Goal: Navigation & Orientation: Find specific page/section

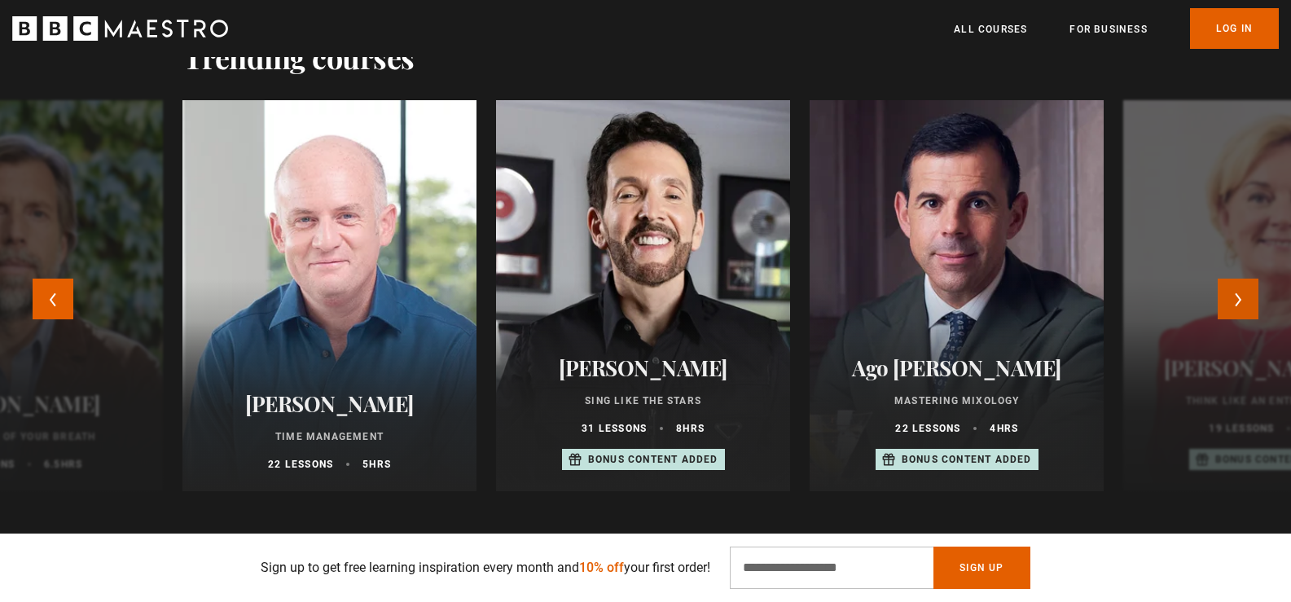
click at [1246, 291] on button "Next" at bounding box center [1238, 299] width 41 height 41
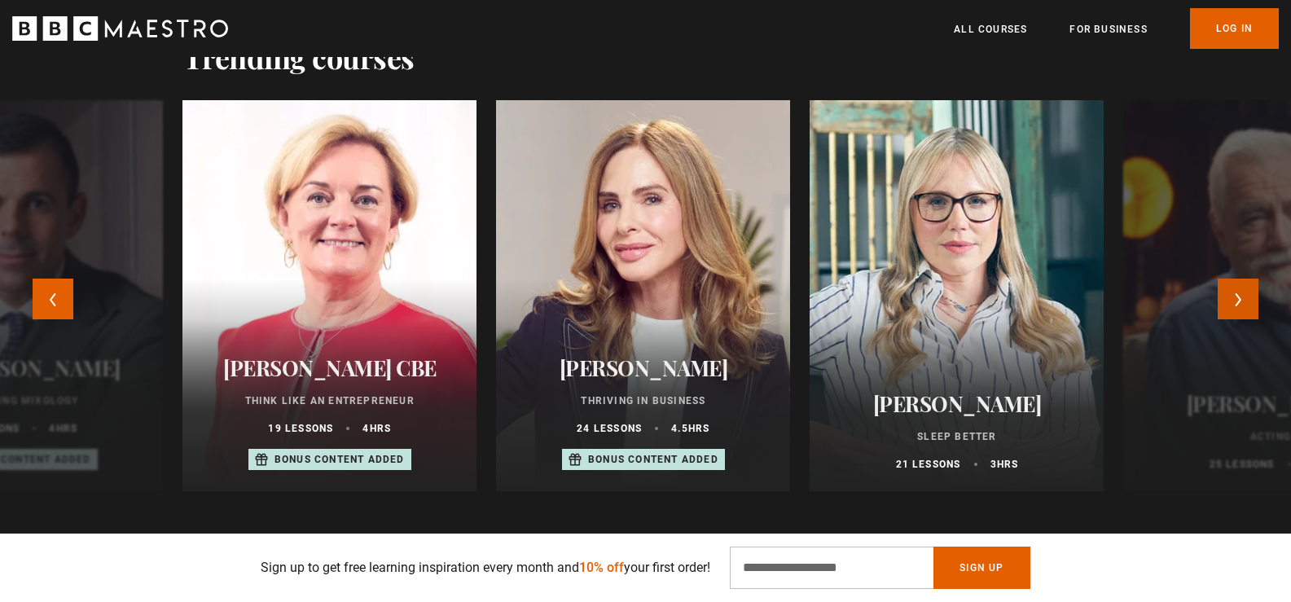
click at [1244, 291] on button "Next" at bounding box center [1238, 299] width 41 height 41
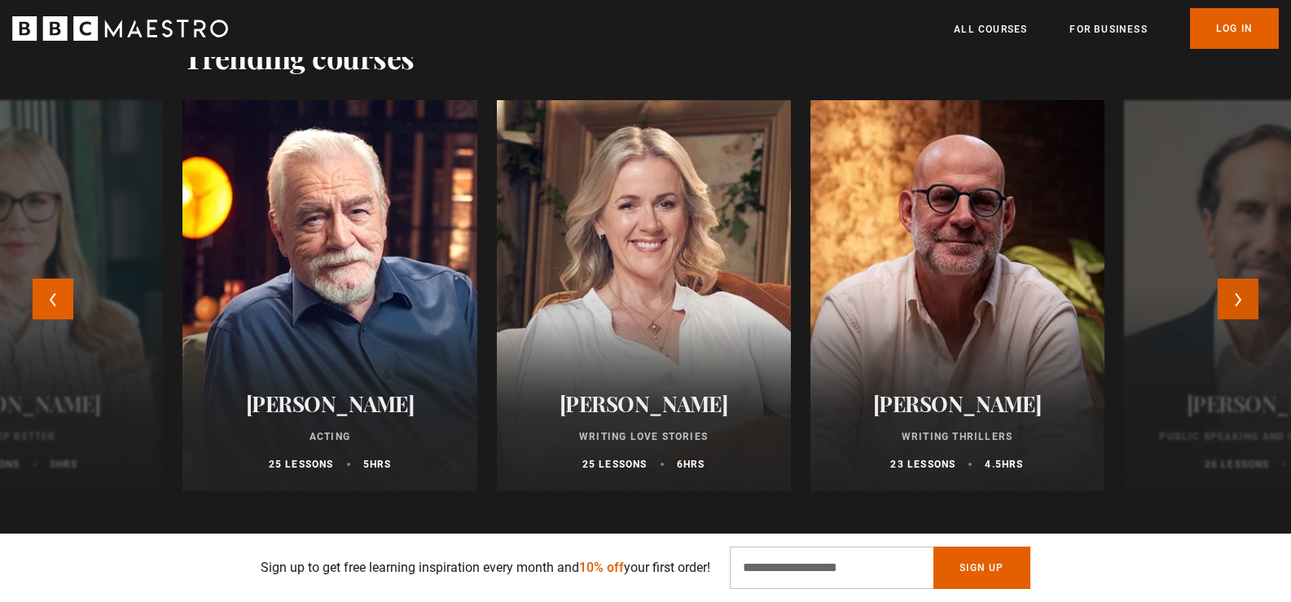
click at [1244, 291] on button "Next" at bounding box center [1238, 299] width 41 height 41
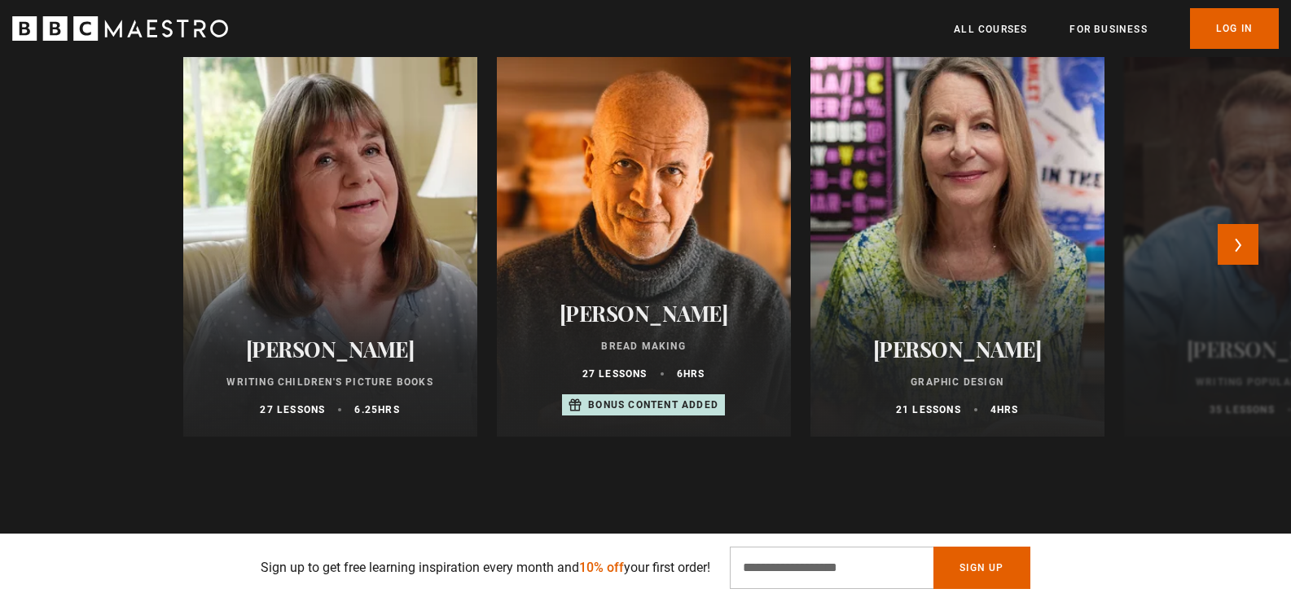
scroll to position [1955, 0]
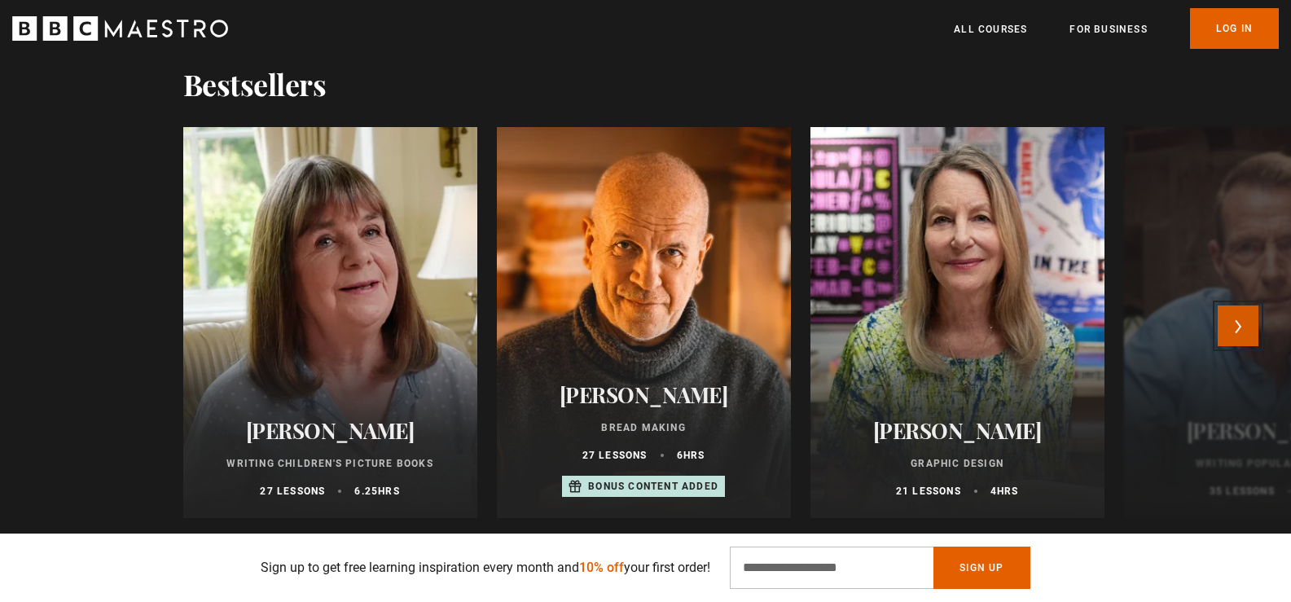
click at [1247, 318] on button "Next" at bounding box center [1238, 326] width 41 height 41
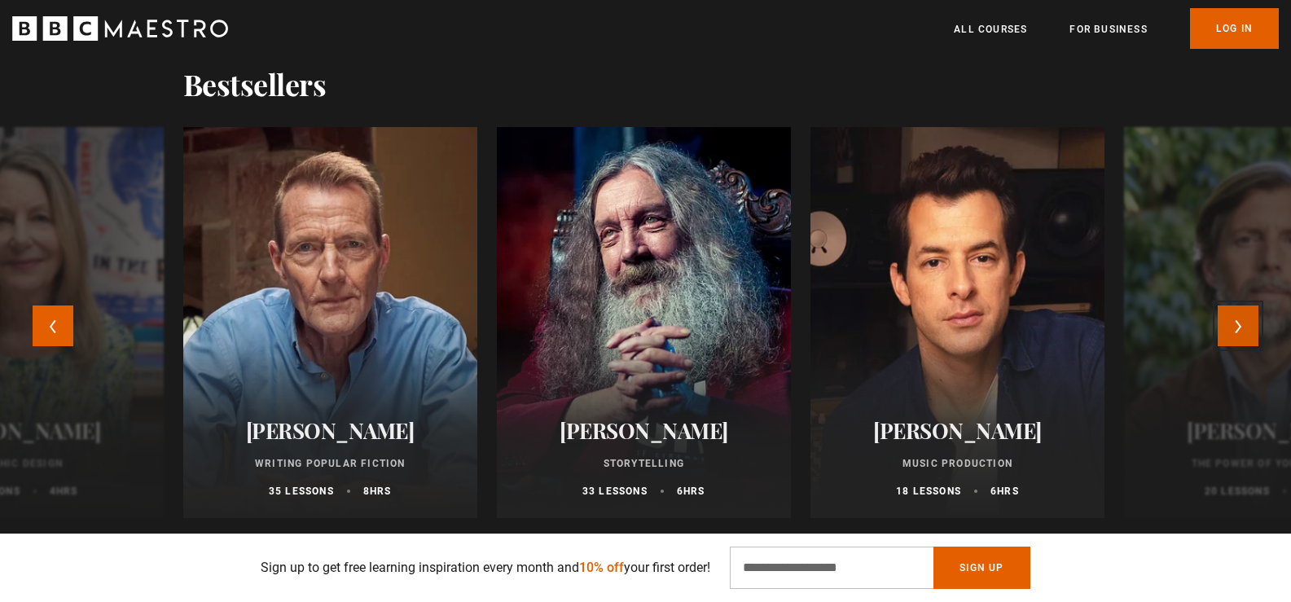
click at [1247, 318] on button "Next" at bounding box center [1238, 326] width 41 height 41
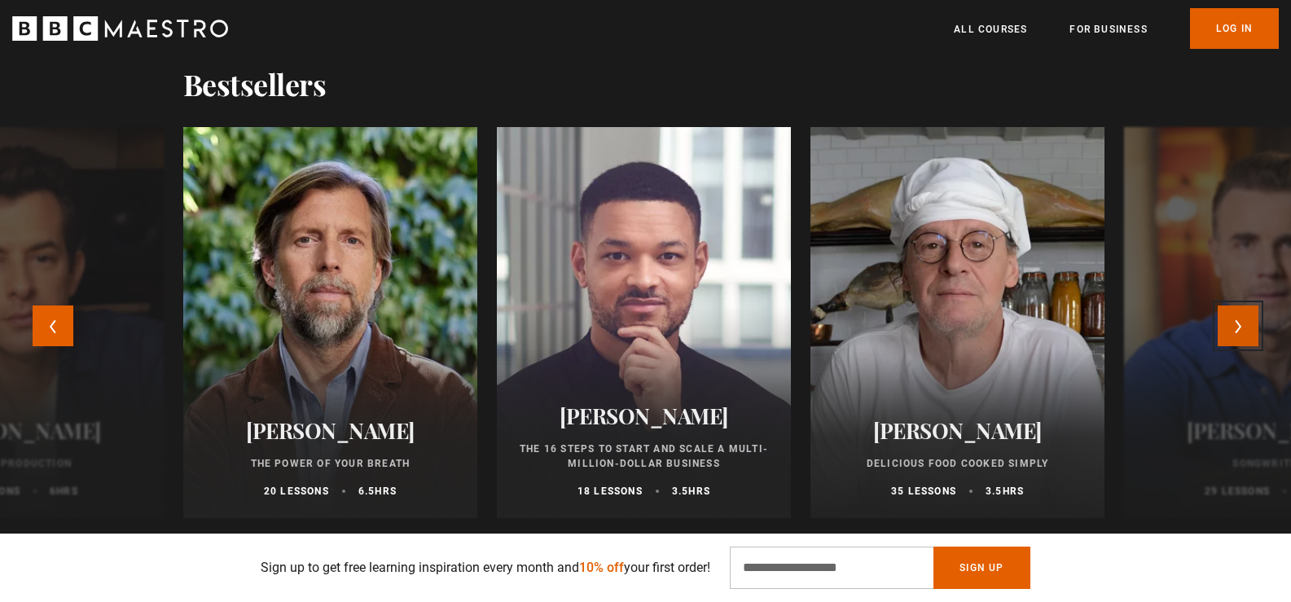
click at [1247, 318] on button "Next" at bounding box center [1238, 326] width 41 height 41
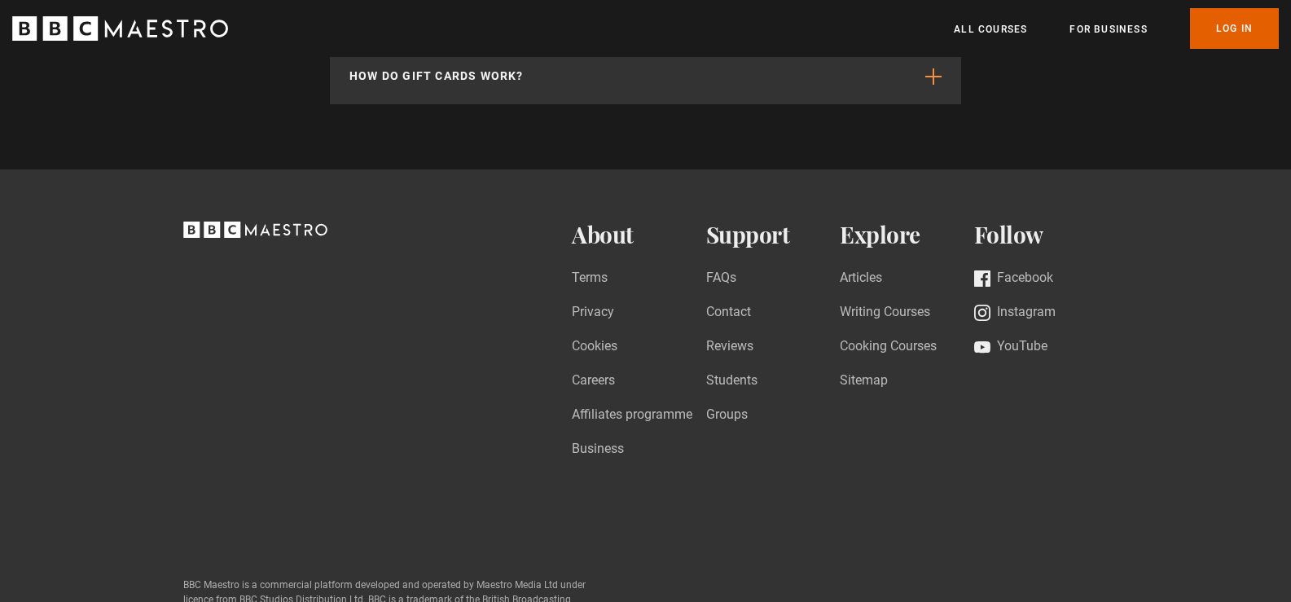
scroll to position [4140, 0]
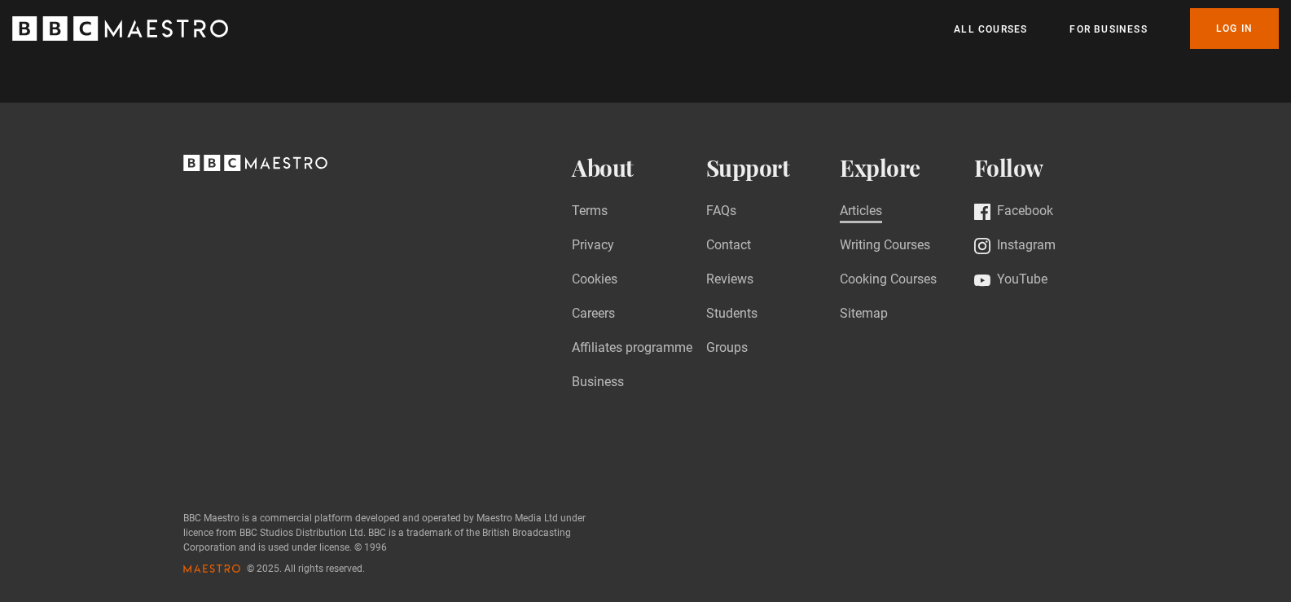
click at [854, 211] on link "Articles" at bounding box center [861, 212] width 42 height 22
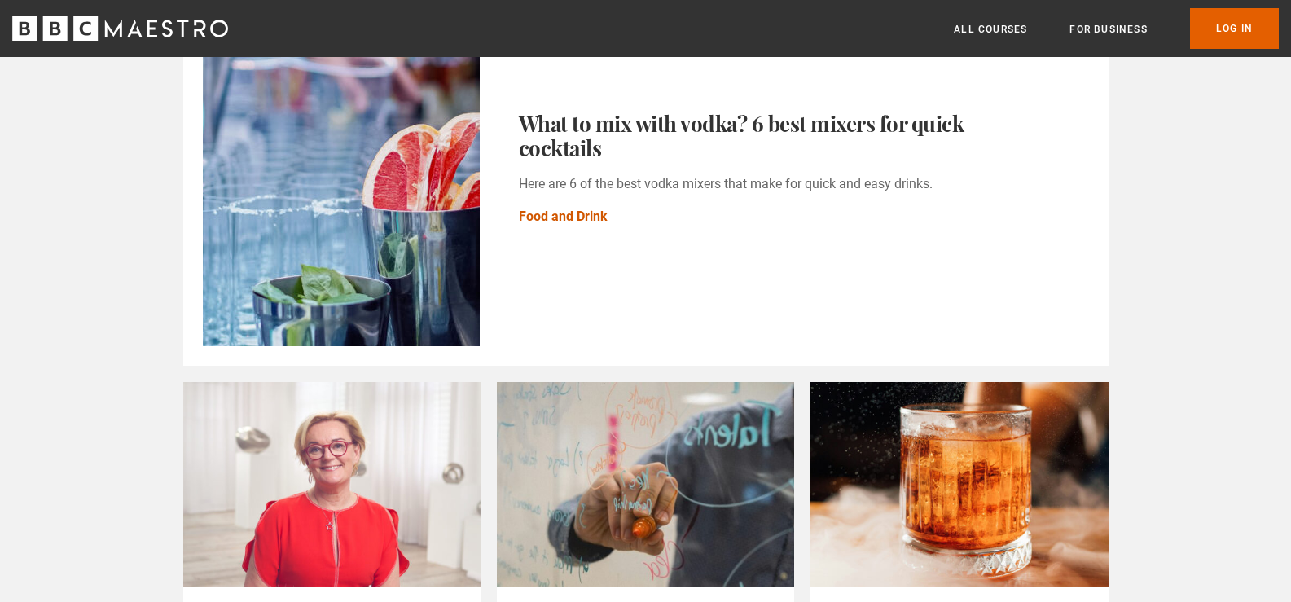
scroll to position [1059, 0]
